Goal: Navigation & Orientation: Find specific page/section

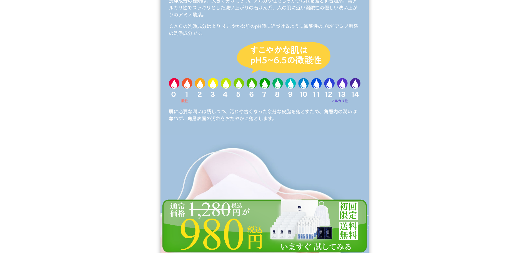
scroll to position [3499, 0]
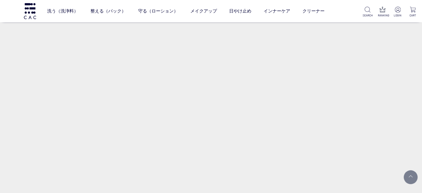
scroll to position [417, 0]
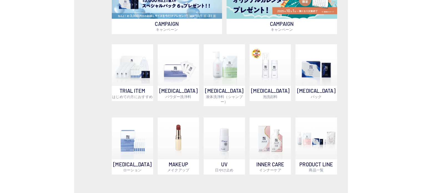
scroll to position [0, 0]
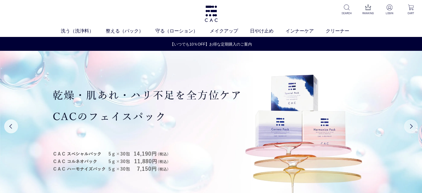
click at [407, 128] on button "Next" at bounding box center [411, 126] width 14 height 14
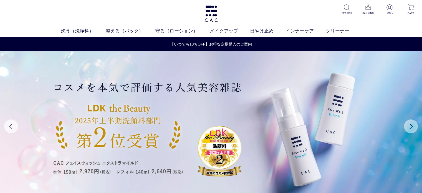
click at [407, 128] on button "Next" at bounding box center [411, 126] width 14 height 14
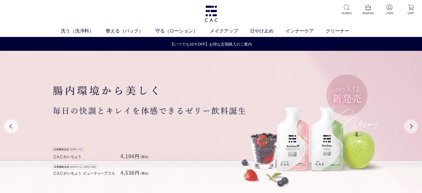
click at [407, 128] on button "Next" at bounding box center [411, 126] width 14 height 14
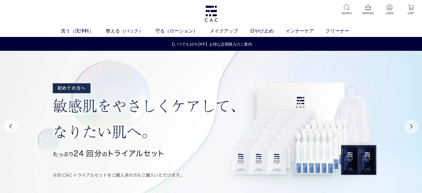
click at [407, 128] on button "Next" at bounding box center [411, 126] width 14 height 14
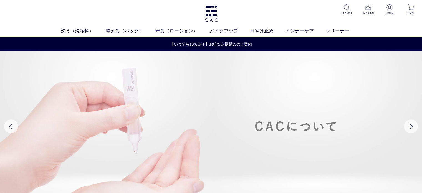
click at [0, 122] on img at bounding box center [211, 126] width 422 height 151
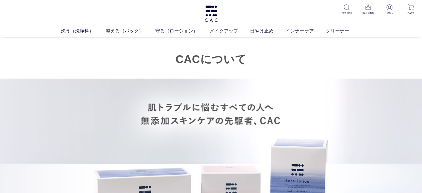
drag, startPoint x: 0, startPoint y: 0, endPoint x: 136, endPoint y: 137, distance: 192.4
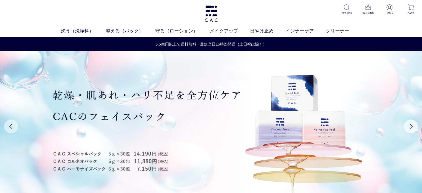
click at [6, 125] on button "Previous" at bounding box center [11, 126] width 14 height 14
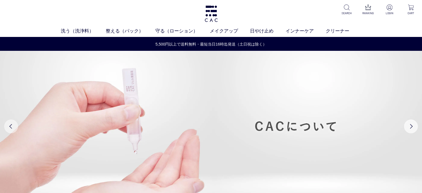
click at [6, 125] on button "Previous" at bounding box center [11, 126] width 14 height 14
click at [14, 126] on button "Previous" at bounding box center [11, 126] width 14 height 14
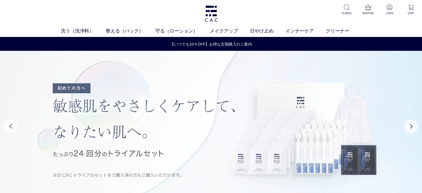
click at [242, 152] on img at bounding box center [211, 126] width 422 height 151
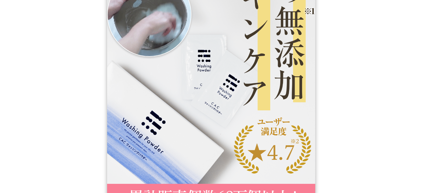
drag, startPoint x: 13, startPoint y: 11, endPoint x: 19, endPoint y: 11, distance: 6.1
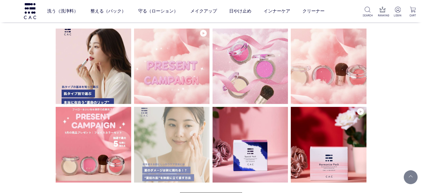
scroll to position [1472, 0]
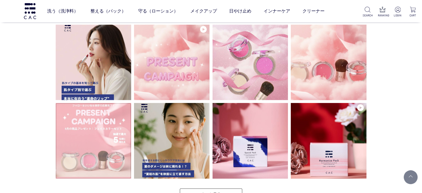
click at [105, 148] on img at bounding box center [94, 141] width 76 height 76
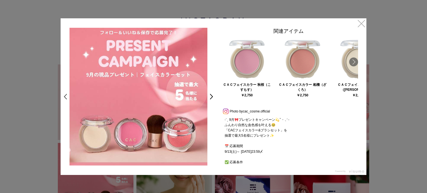
click at [62, 97] on link "<" at bounding box center [64, 97] width 8 height 10
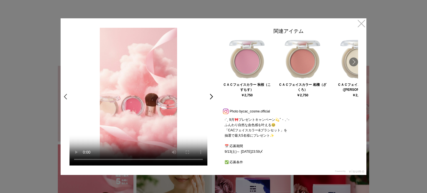
click at [63, 96] on link "<" at bounding box center [64, 97] width 8 height 10
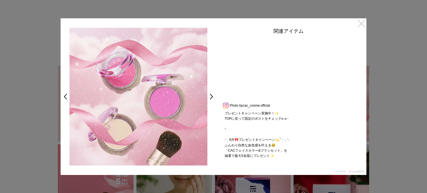
click at [362, 25] on link "×" at bounding box center [361, 23] width 10 height 10
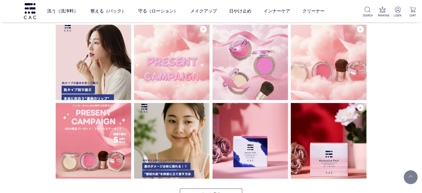
scroll to position [1470, 0]
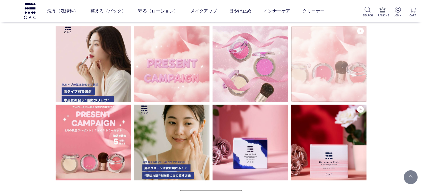
click at [305, 71] on img at bounding box center [329, 64] width 76 height 76
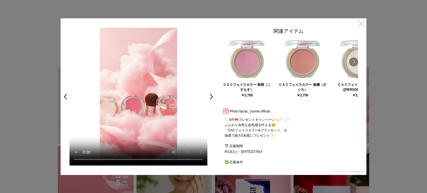
click at [362, 26] on link "×" at bounding box center [361, 23] width 10 height 10
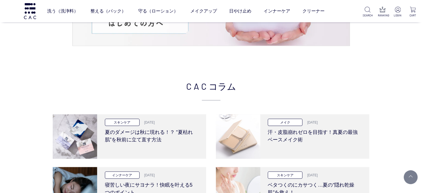
scroll to position [1302, 0]
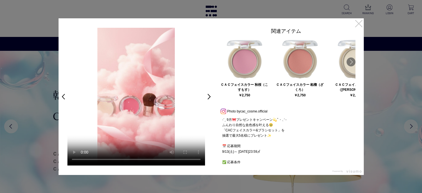
click at [362, 22] on link "×" at bounding box center [359, 23] width 10 height 10
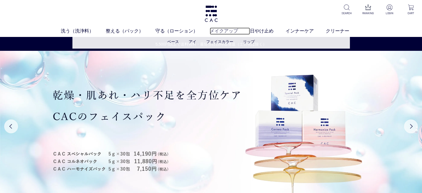
click at [224, 34] on link "メイクアップ" at bounding box center [230, 30] width 40 height 7
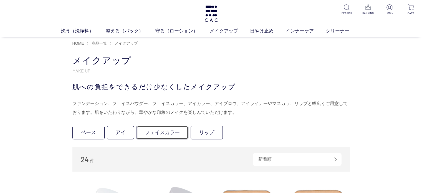
click at [158, 128] on link "フェイスカラー" at bounding box center [162, 133] width 52 height 14
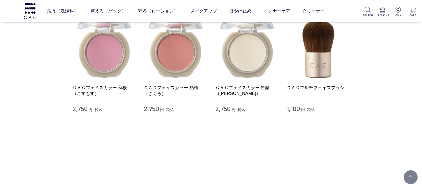
scroll to position [56, 0]
